Goal: Information Seeking & Learning: Check status

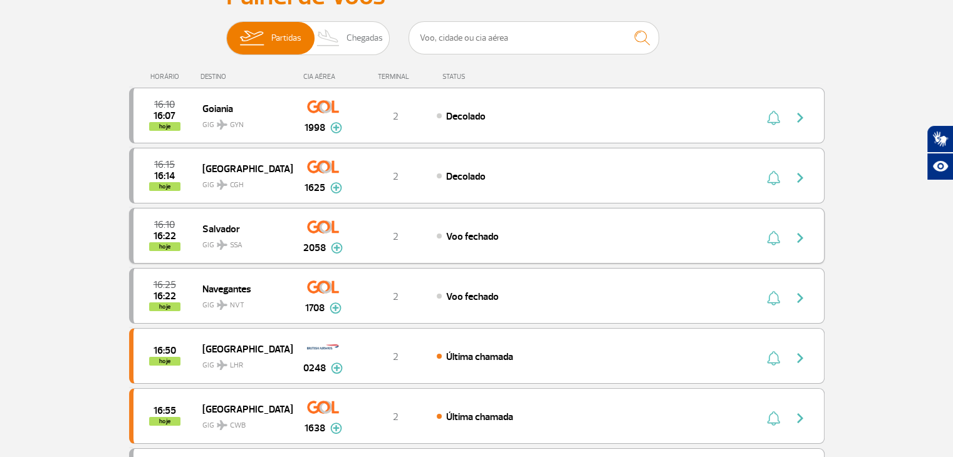
scroll to position [125, 0]
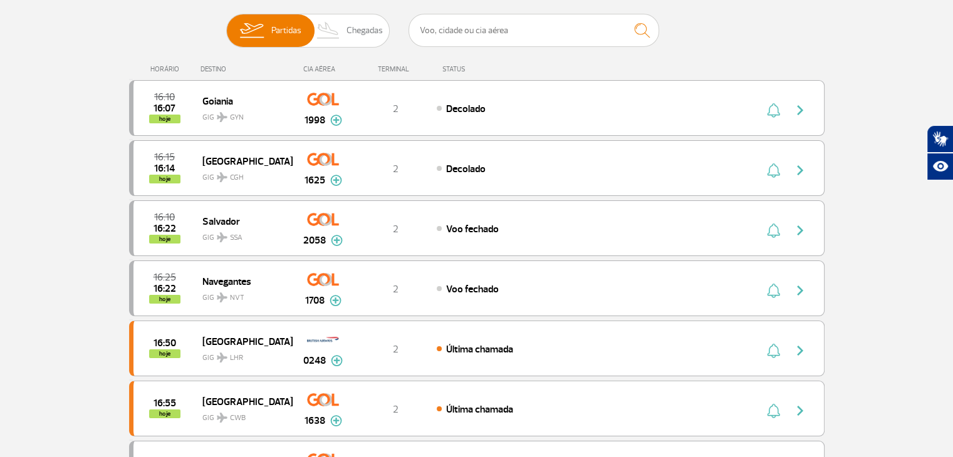
click at [613, 53] on div "HORÁRIO DESTINO CIA AÉREA TERMINAL STATUS" at bounding box center [476, 63] width 695 height 24
click at [343, 28] on img at bounding box center [328, 30] width 37 height 33
click at [226, 24] on input "Partidas Chegadas" at bounding box center [226, 24] width 0 height 0
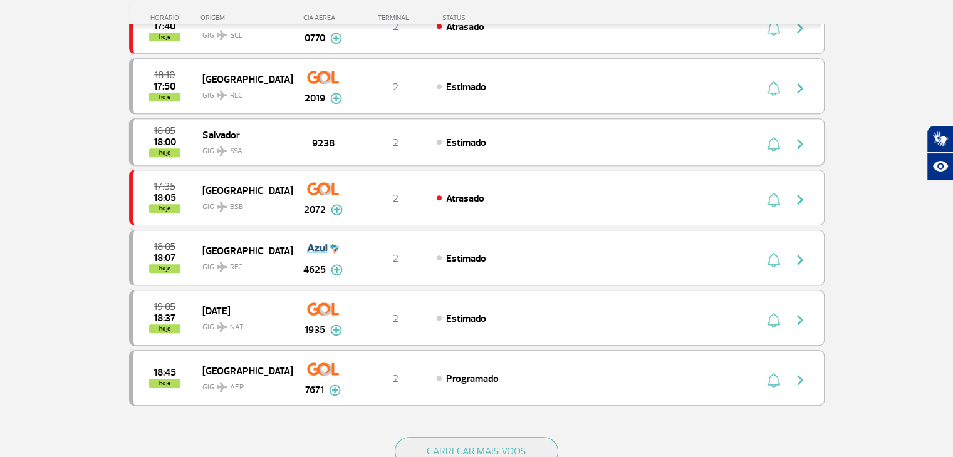
scroll to position [1065, 0]
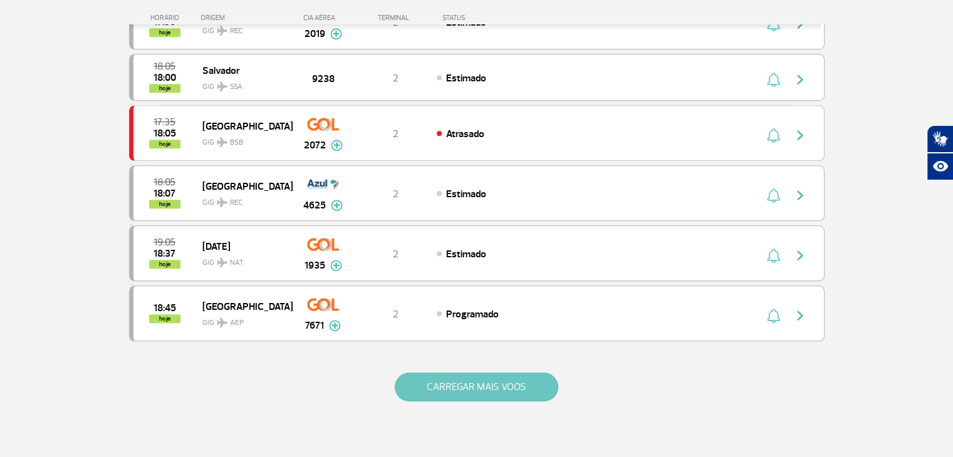
click at [439, 375] on button "CARREGAR MAIS VOOS" at bounding box center [476, 387] width 163 height 29
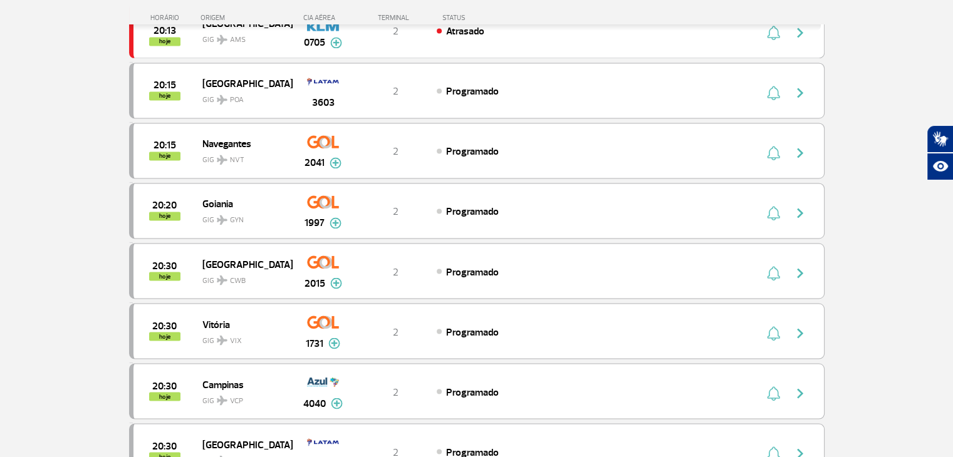
scroll to position [2255, 0]
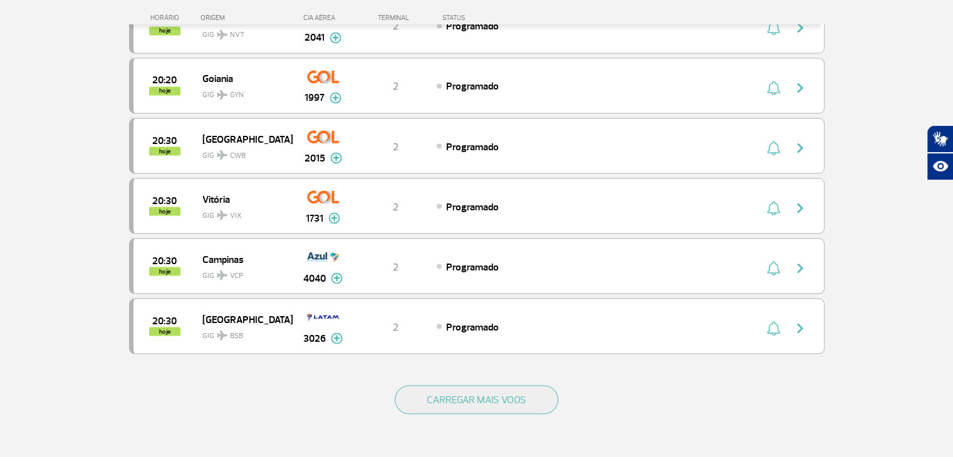
click at [438, 385] on button "CARREGAR MAIS VOOS" at bounding box center [476, 399] width 163 height 29
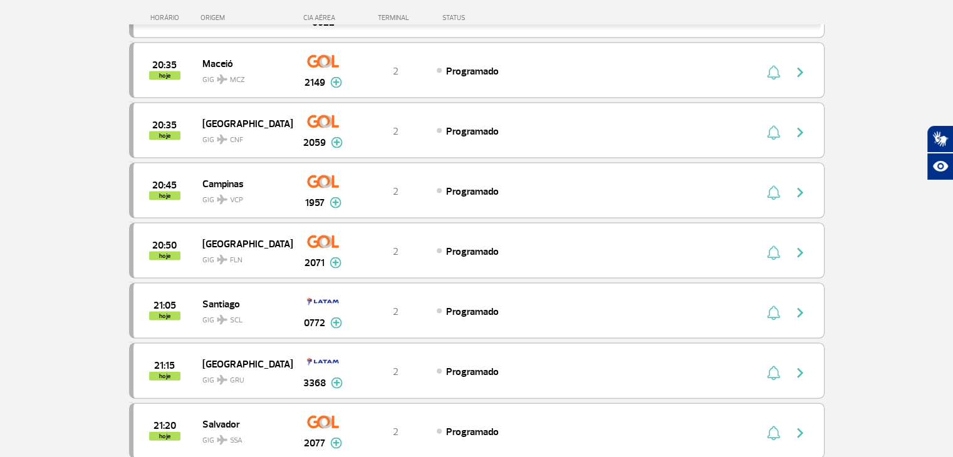
scroll to position [2506, 0]
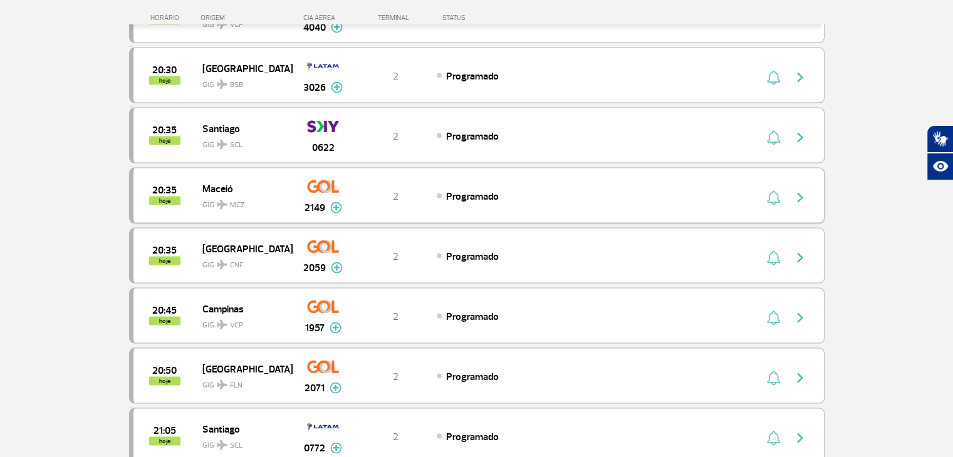
click at [584, 168] on div "20:35 hoje Maceió GIG MCZ 2149 2 Programado Parcerias: TAP Portugal 4011 TAP Po…" at bounding box center [476, 196] width 695 height 56
click at [387, 189] on div "2" at bounding box center [395, 196] width 83 height 14
